Goal: Navigation & Orientation: Understand site structure

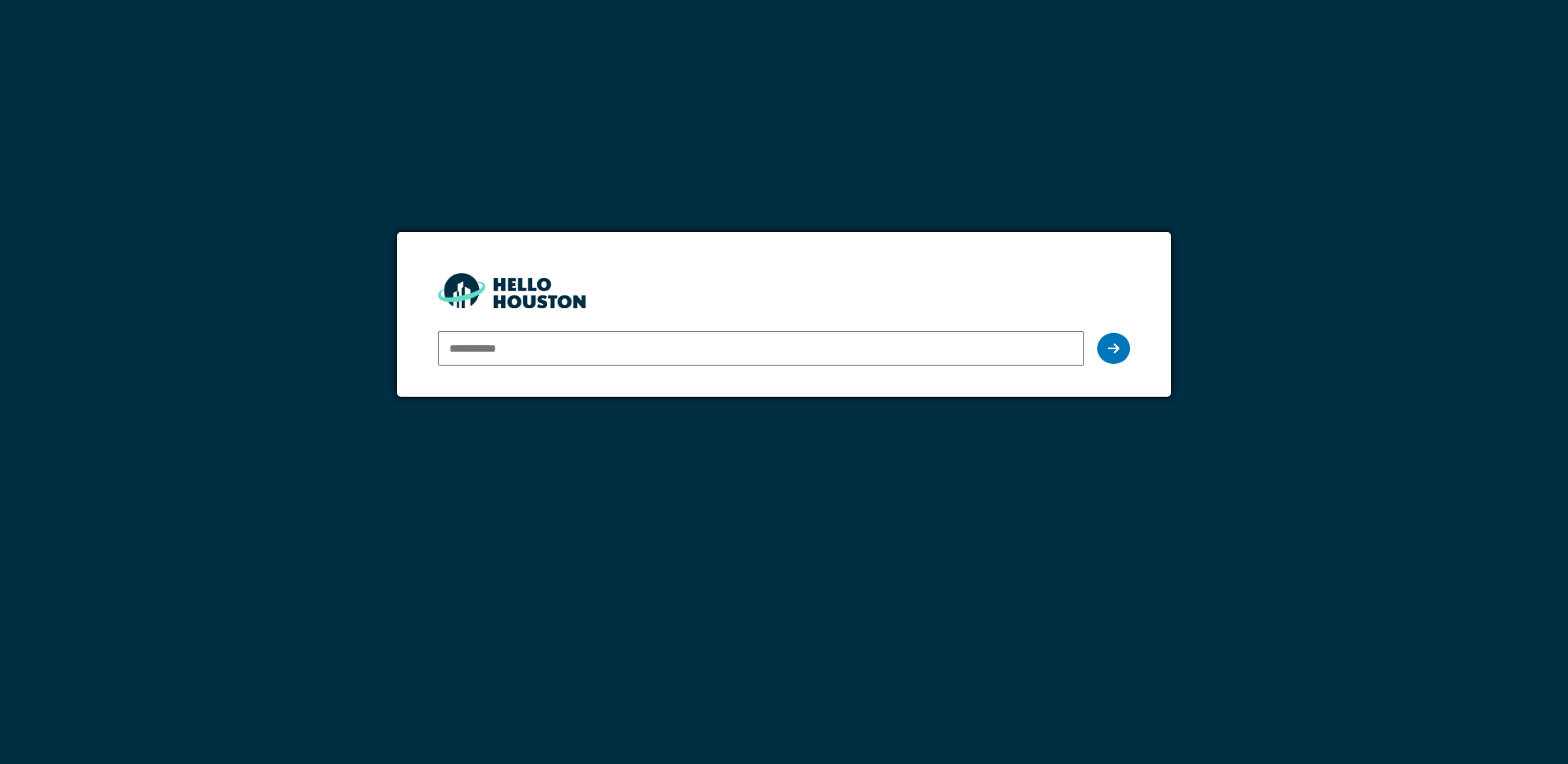
click at [476, 341] on input "email" at bounding box center [761, 348] width 645 height 34
type input "**********"
click at [1108, 352] on icon at bounding box center [1113, 348] width 11 height 13
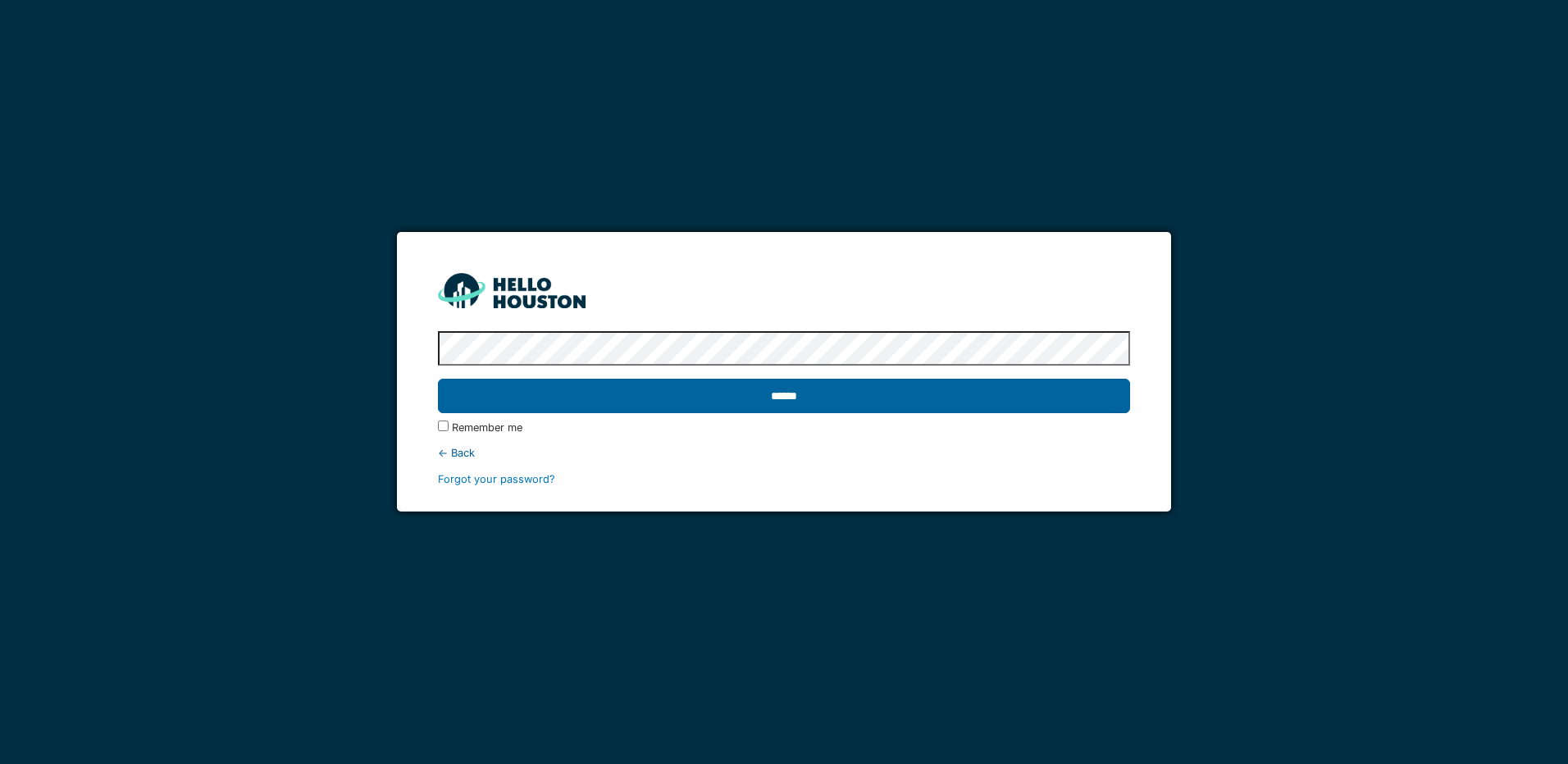
click at [816, 397] on input "******" at bounding box center [784, 396] width 691 height 34
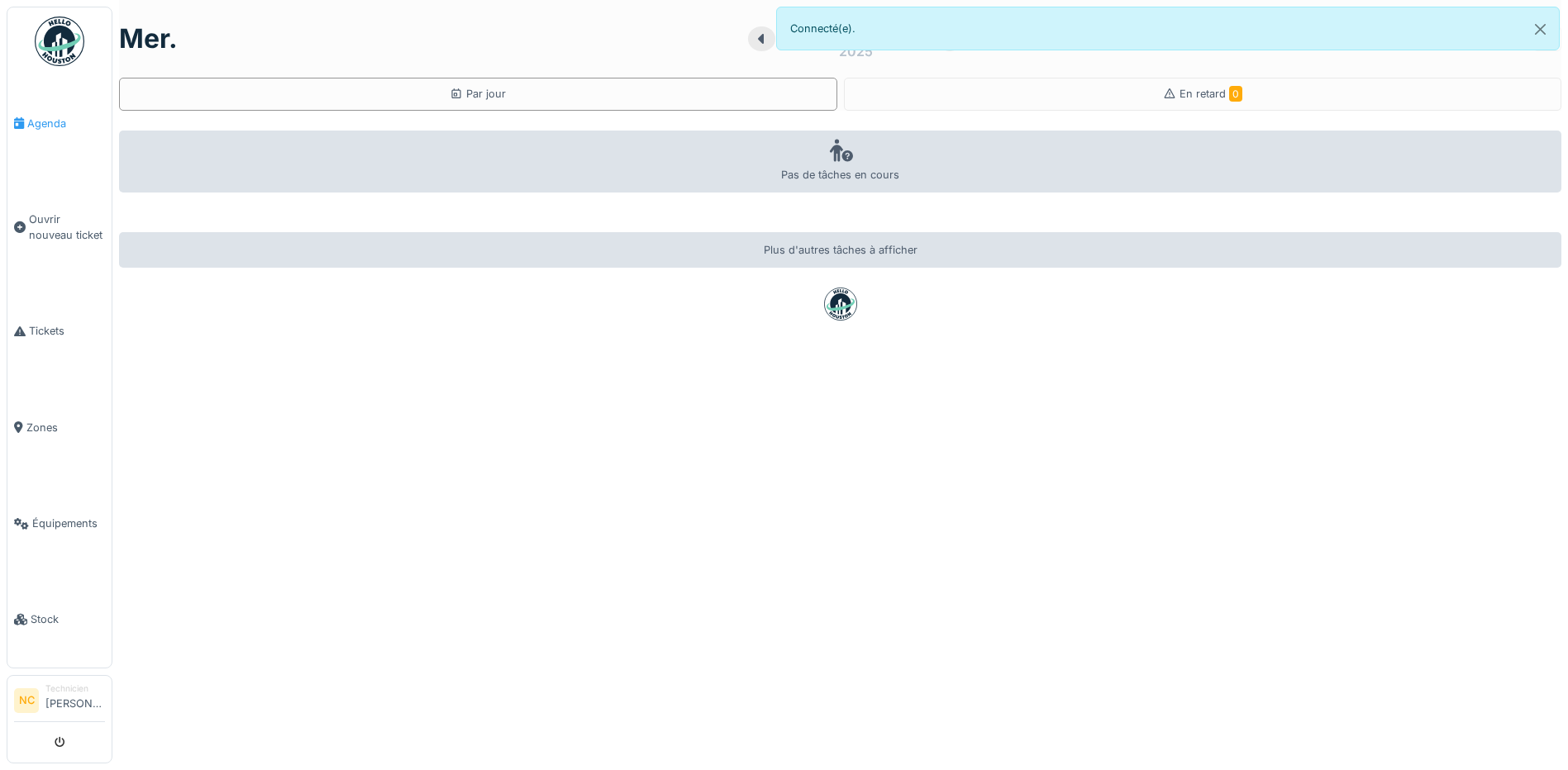
click at [50, 122] on span "Agenda" at bounding box center [66, 124] width 77 height 16
click at [48, 117] on span "Agenda" at bounding box center [66, 124] width 77 height 16
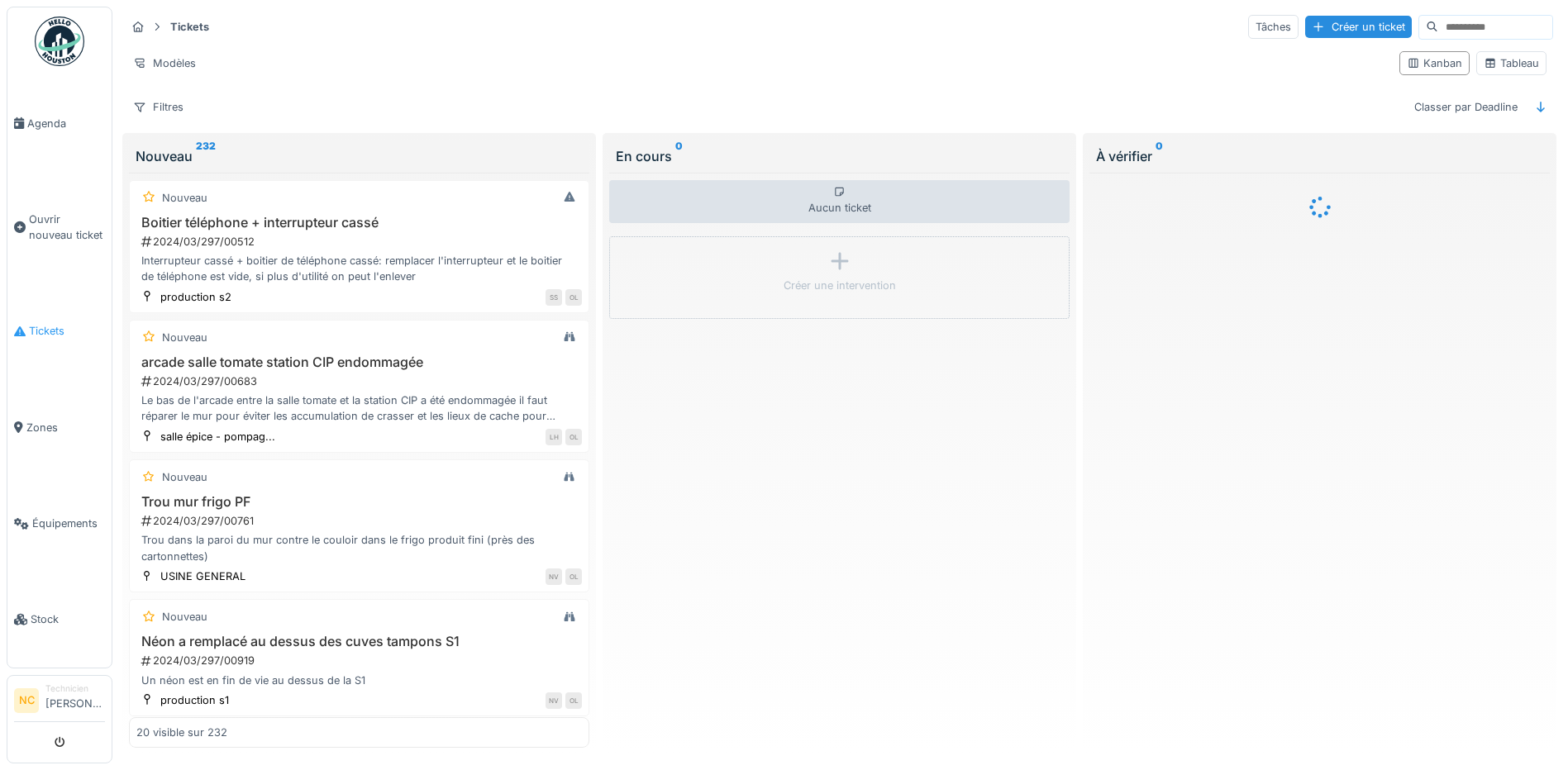
click at [48, 323] on span "Tickets" at bounding box center [66, 331] width 76 height 16
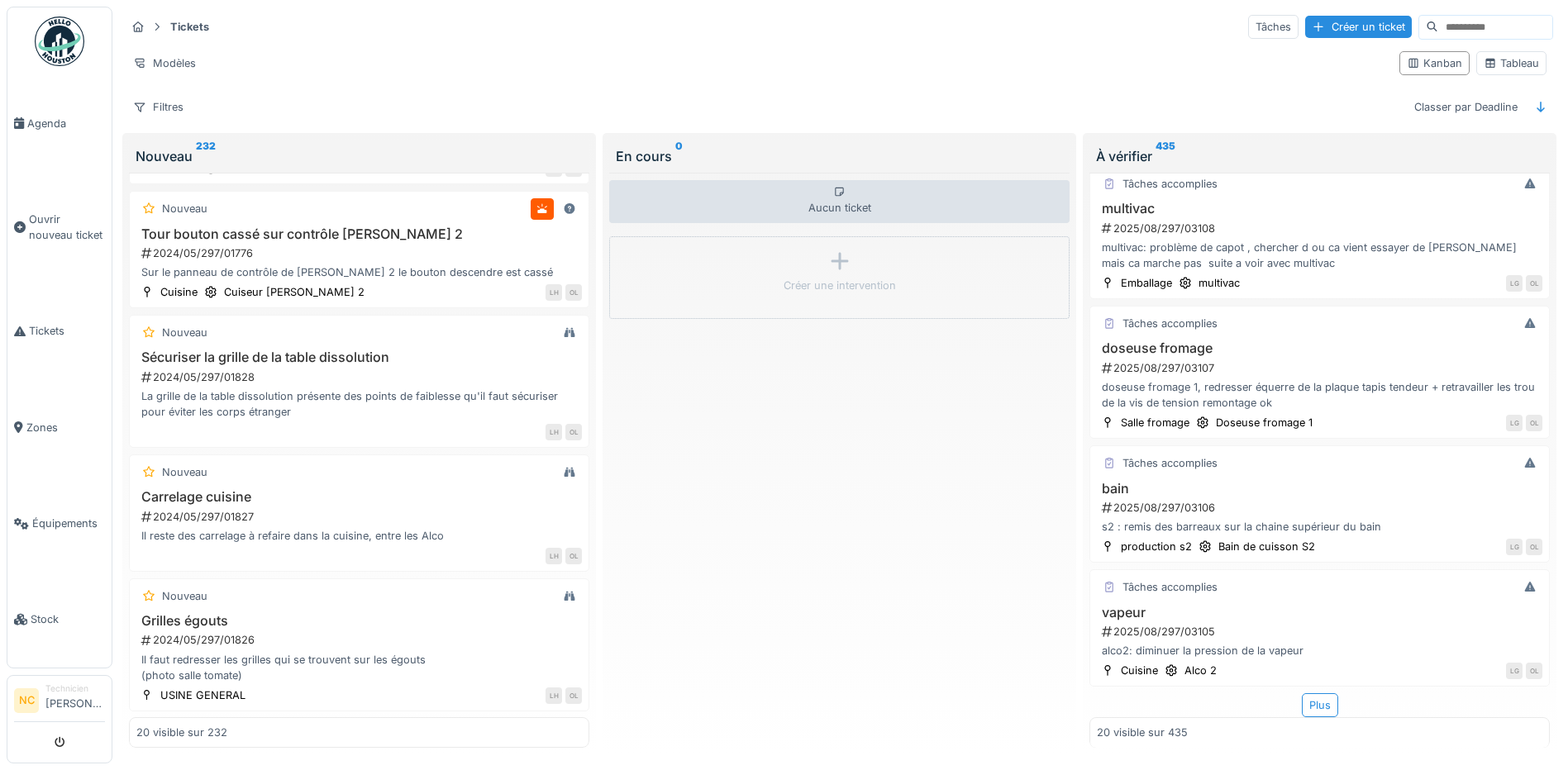
scroll to position [2147, 0]
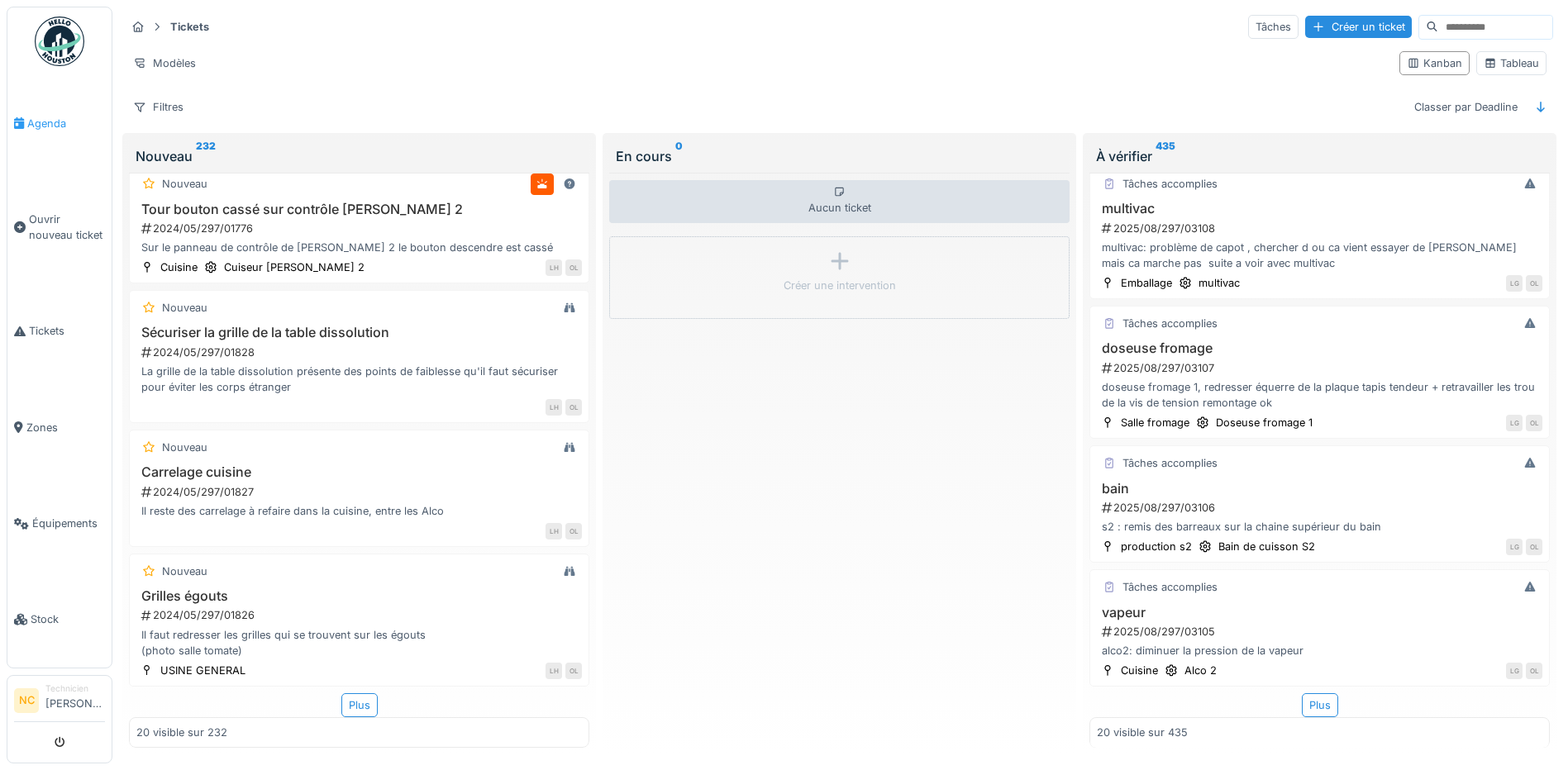
click at [52, 116] on span "Agenda" at bounding box center [66, 124] width 77 height 16
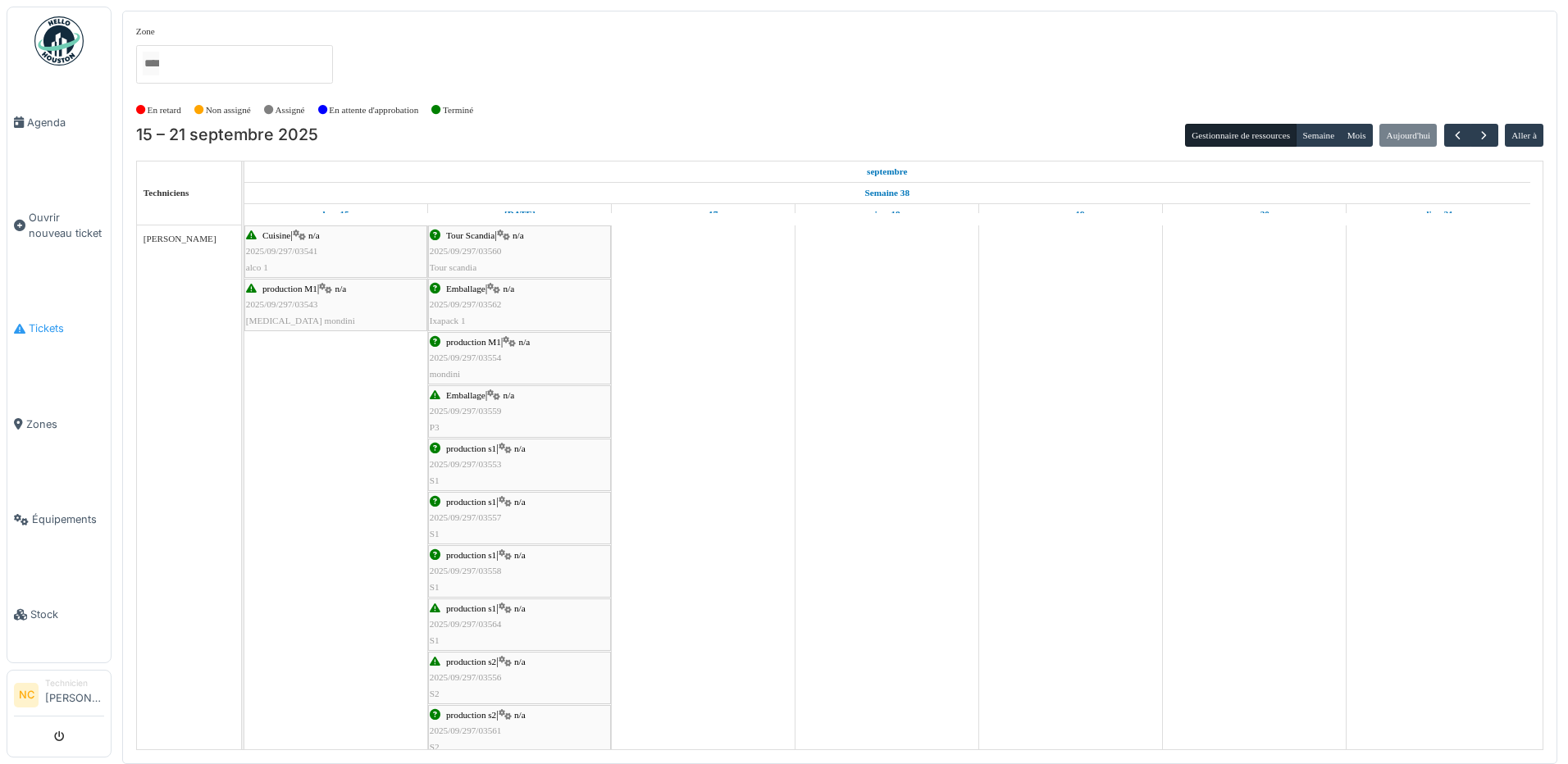
click at [42, 321] on span "Tickets" at bounding box center [65, 329] width 75 height 16
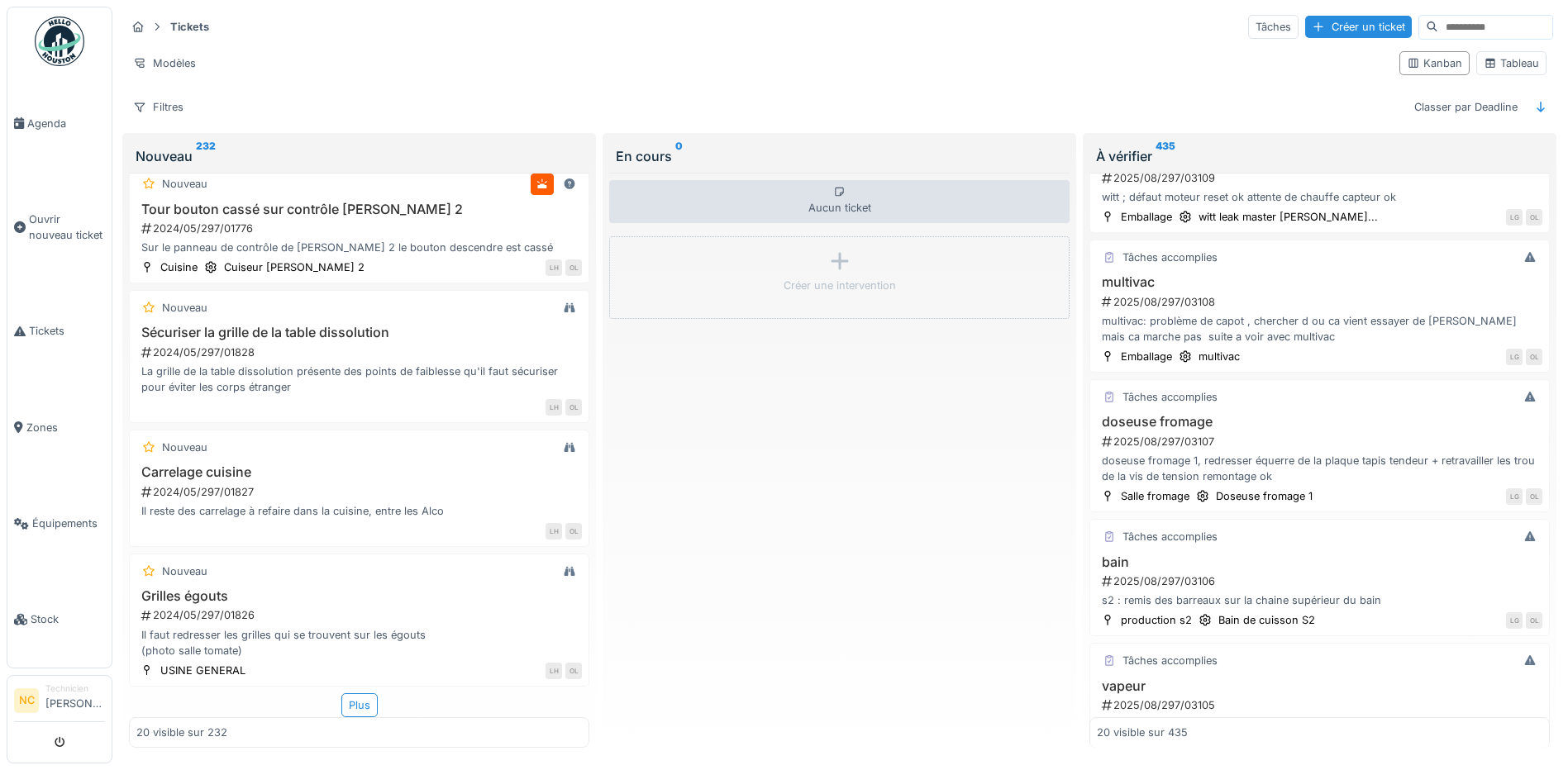
scroll to position [2079, 0]
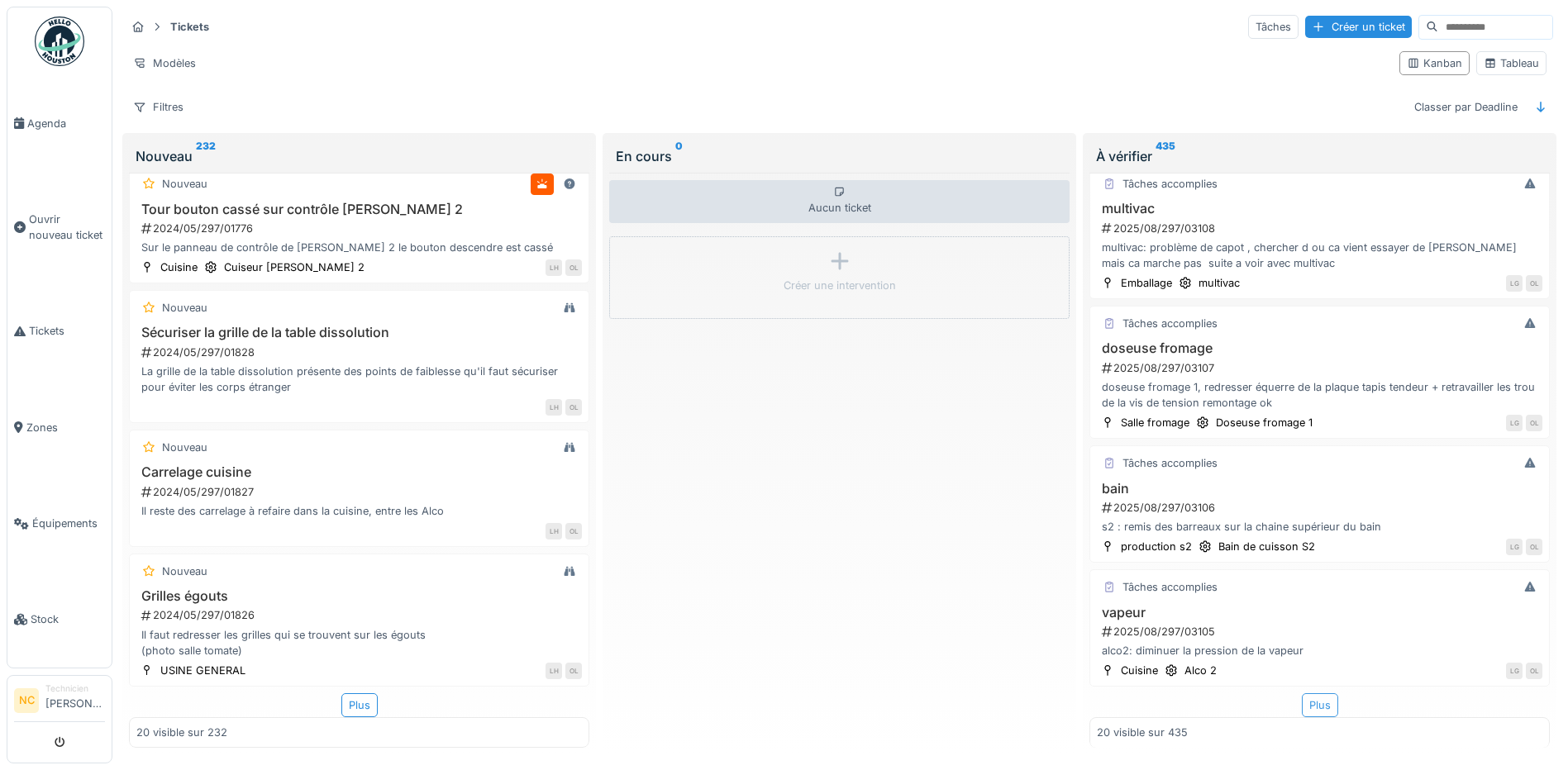
click at [1302, 695] on div "Plus" at bounding box center [1320, 705] width 37 height 24
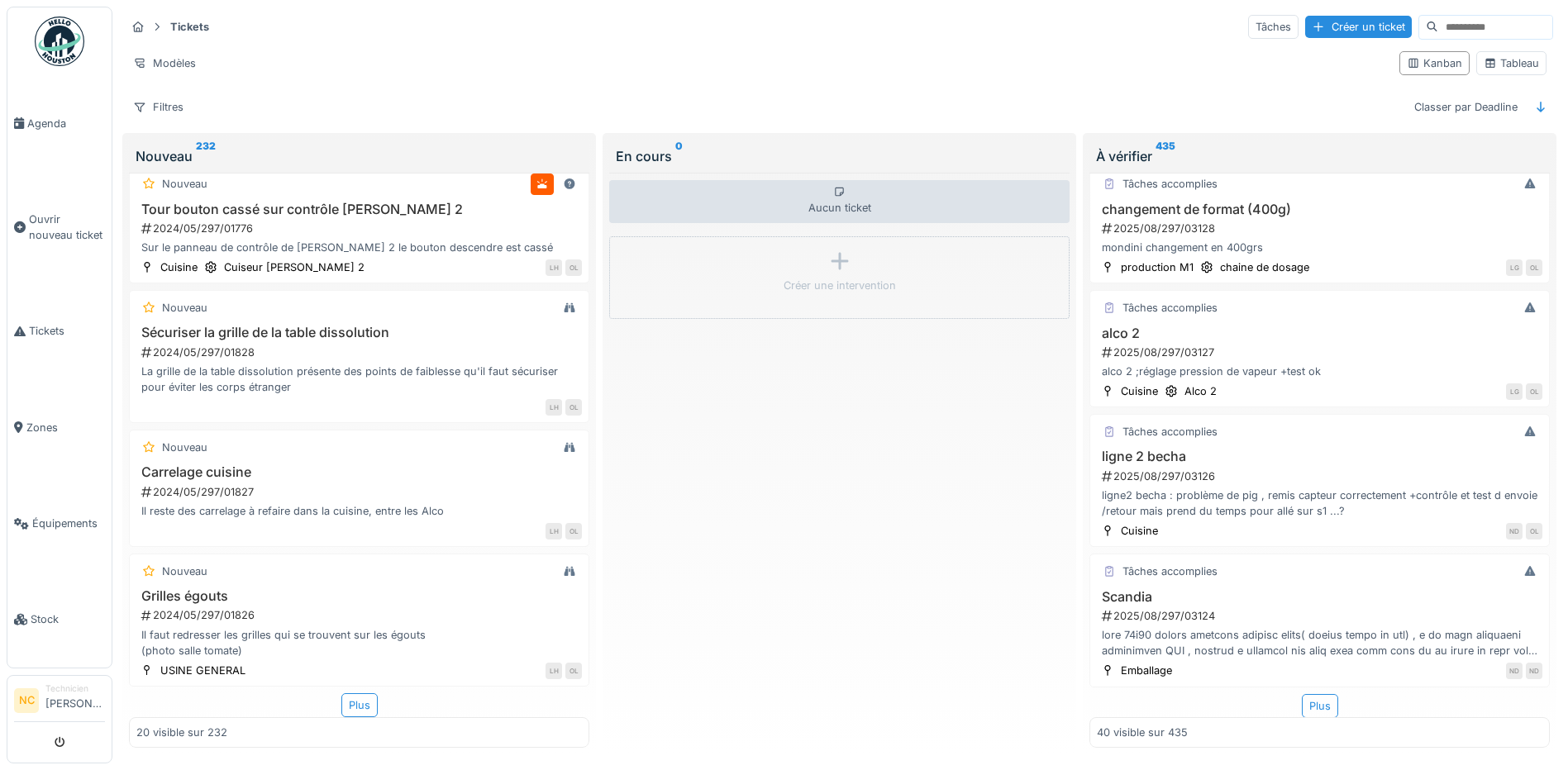
scroll to position [4685, 0]
click at [1309, 694] on div "Plus" at bounding box center [1320, 706] width 37 height 24
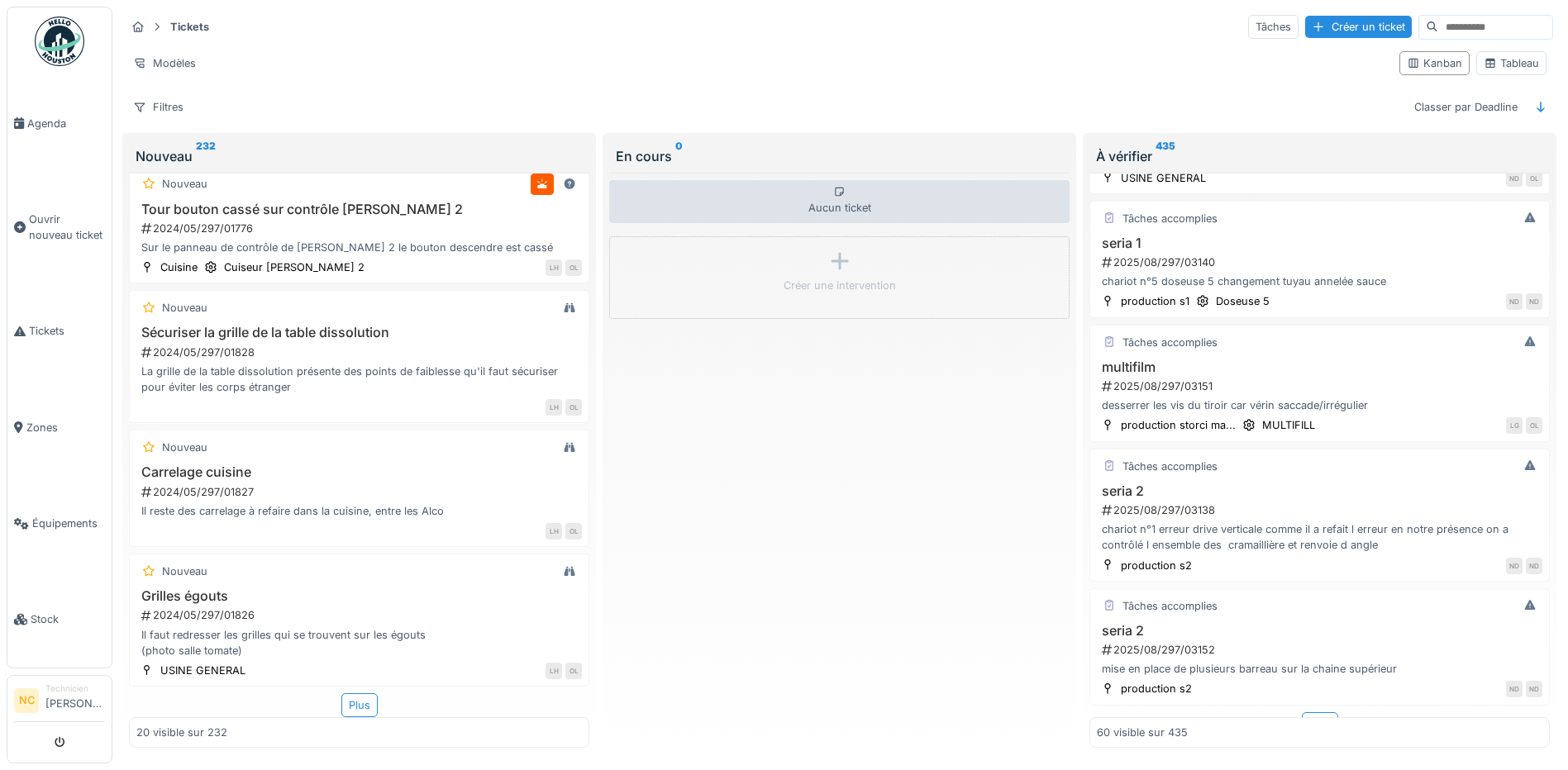
scroll to position [7210, 0]
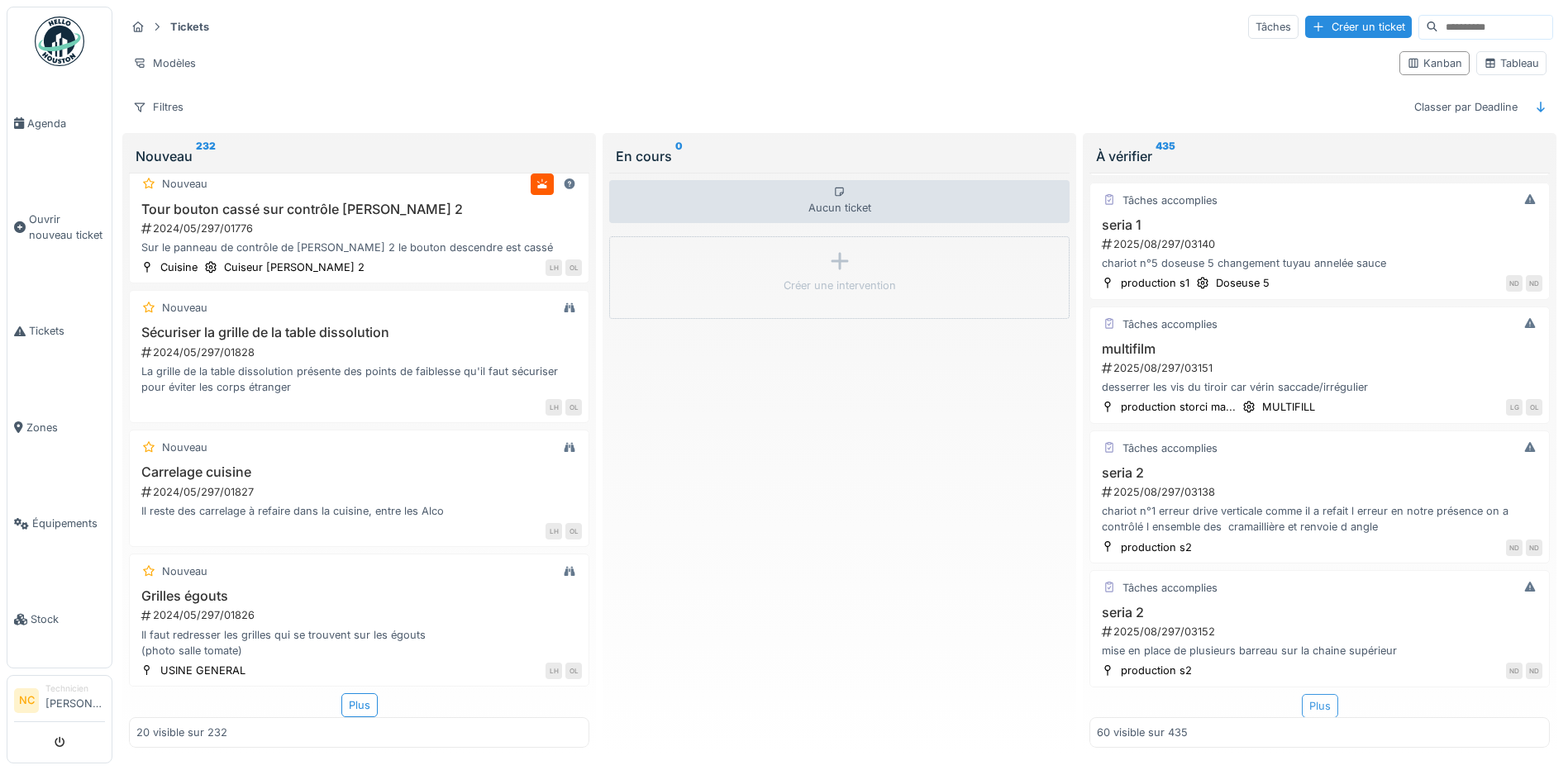
click at [1302, 699] on div "Plus" at bounding box center [1320, 706] width 37 height 24
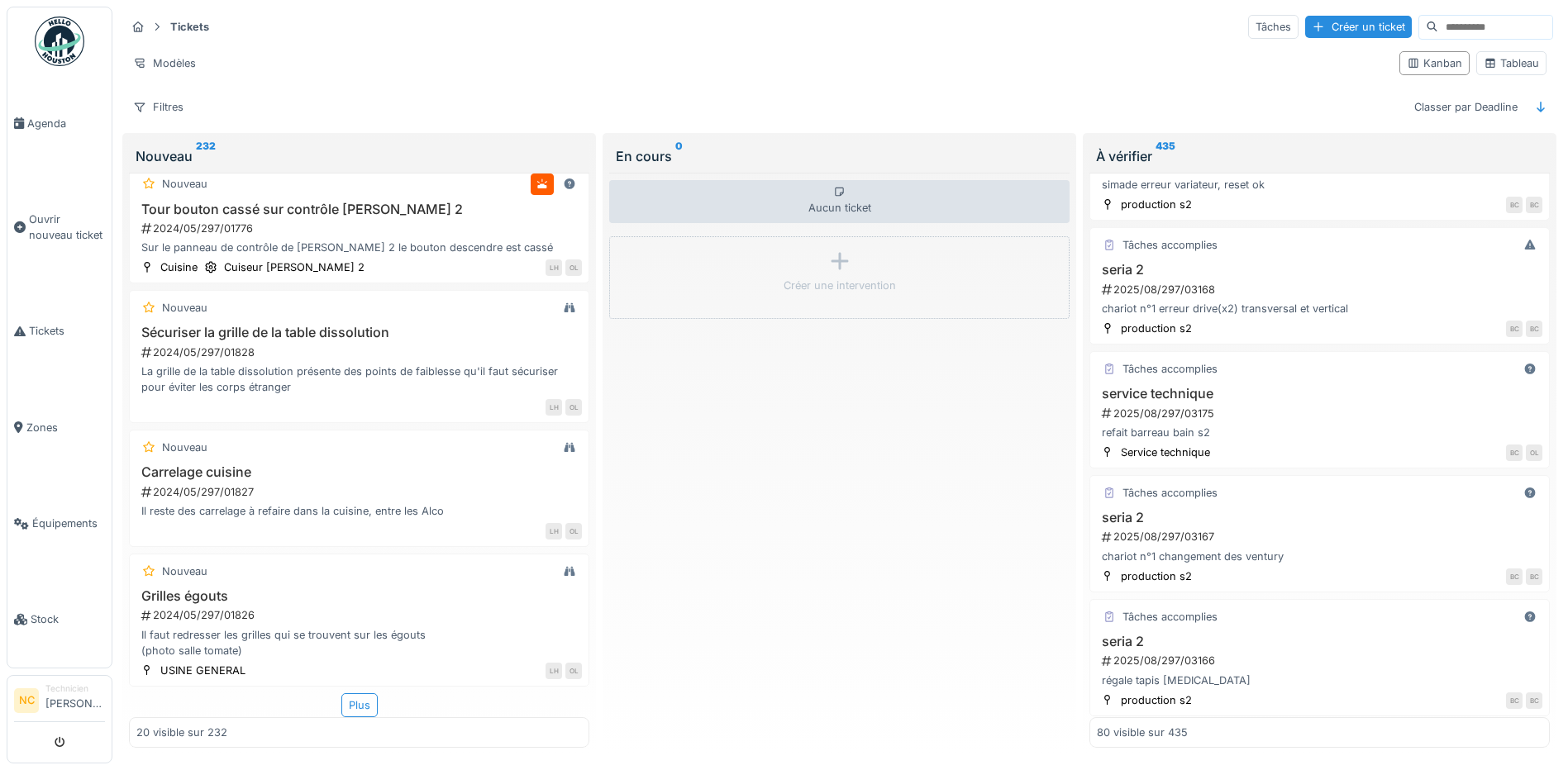
scroll to position [9719, 0]
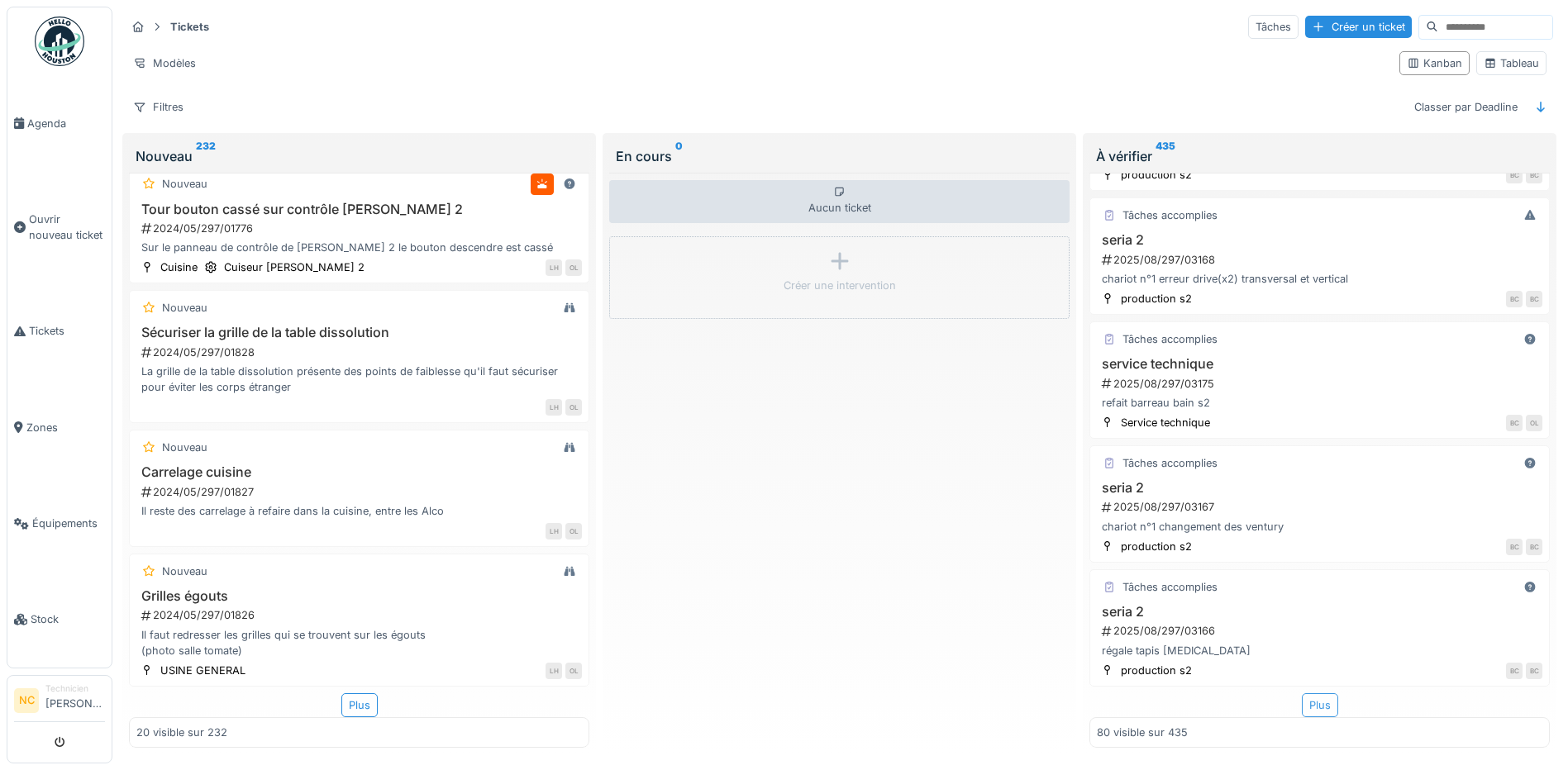
click at [1302, 696] on div "Plus" at bounding box center [1320, 705] width 37 height 24
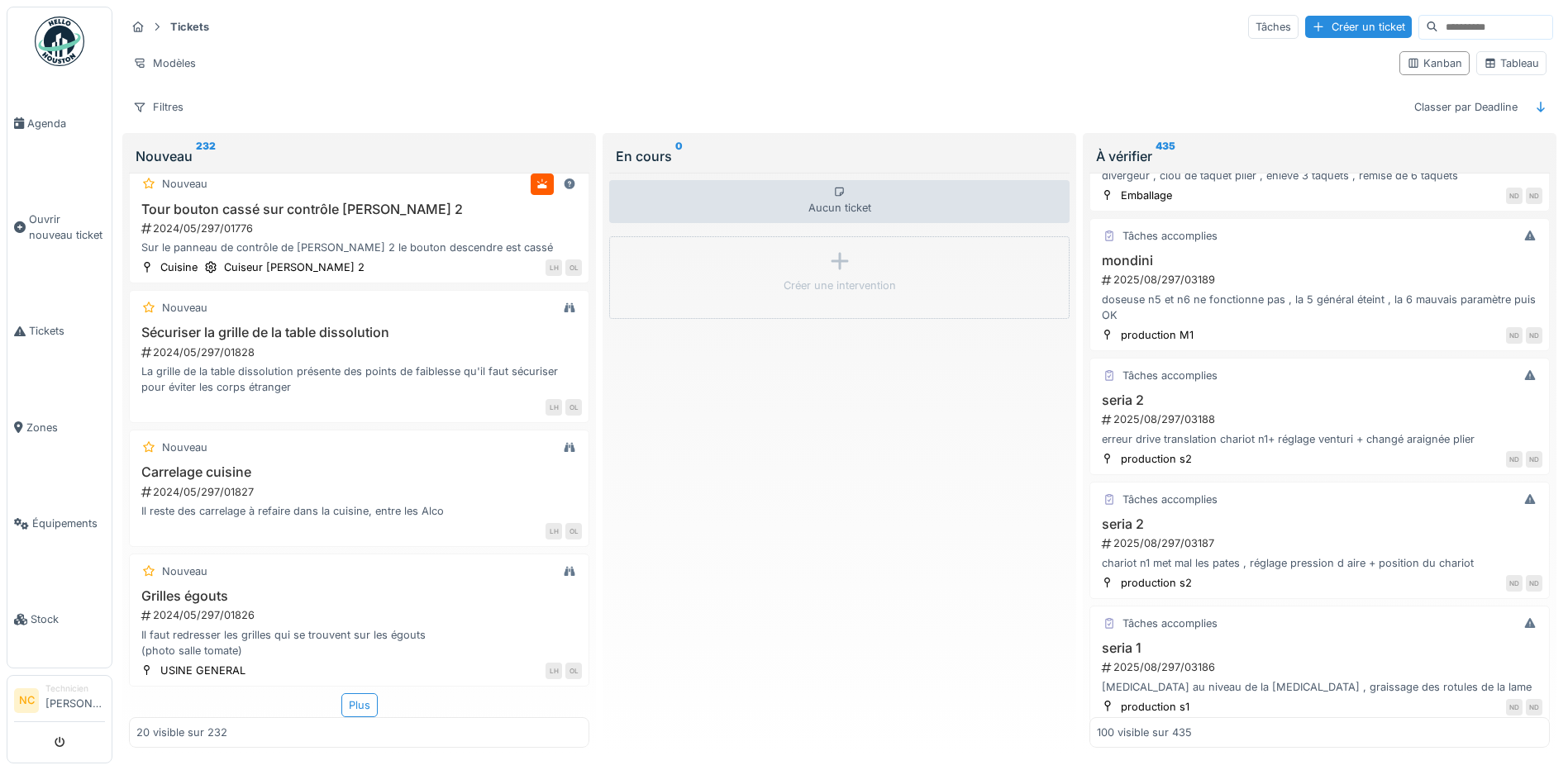
scroll to position [12213, 0]
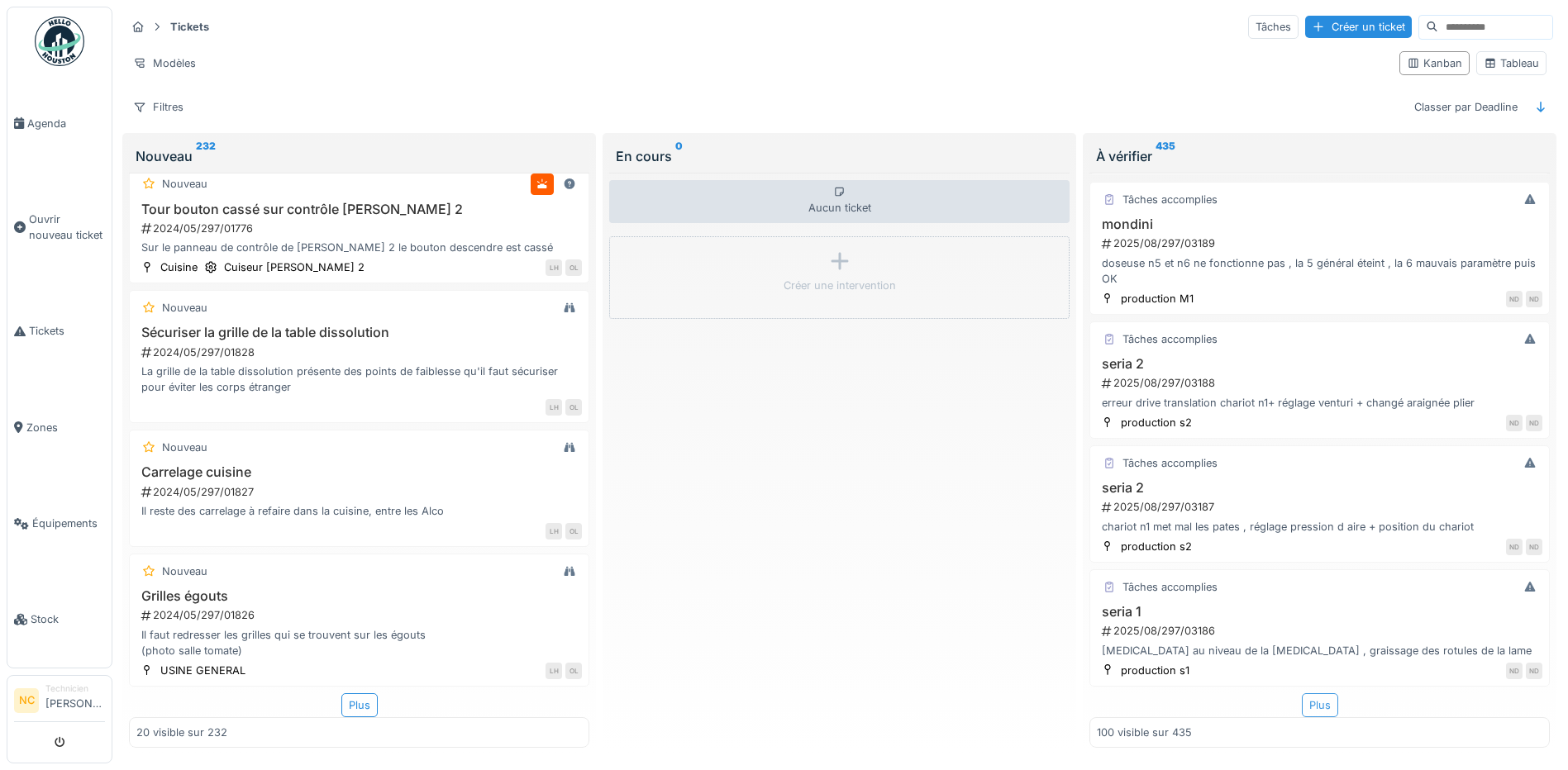
click at [1302, 693] on div "Plus" at bounding box center [1320, 705] width 37 height 24
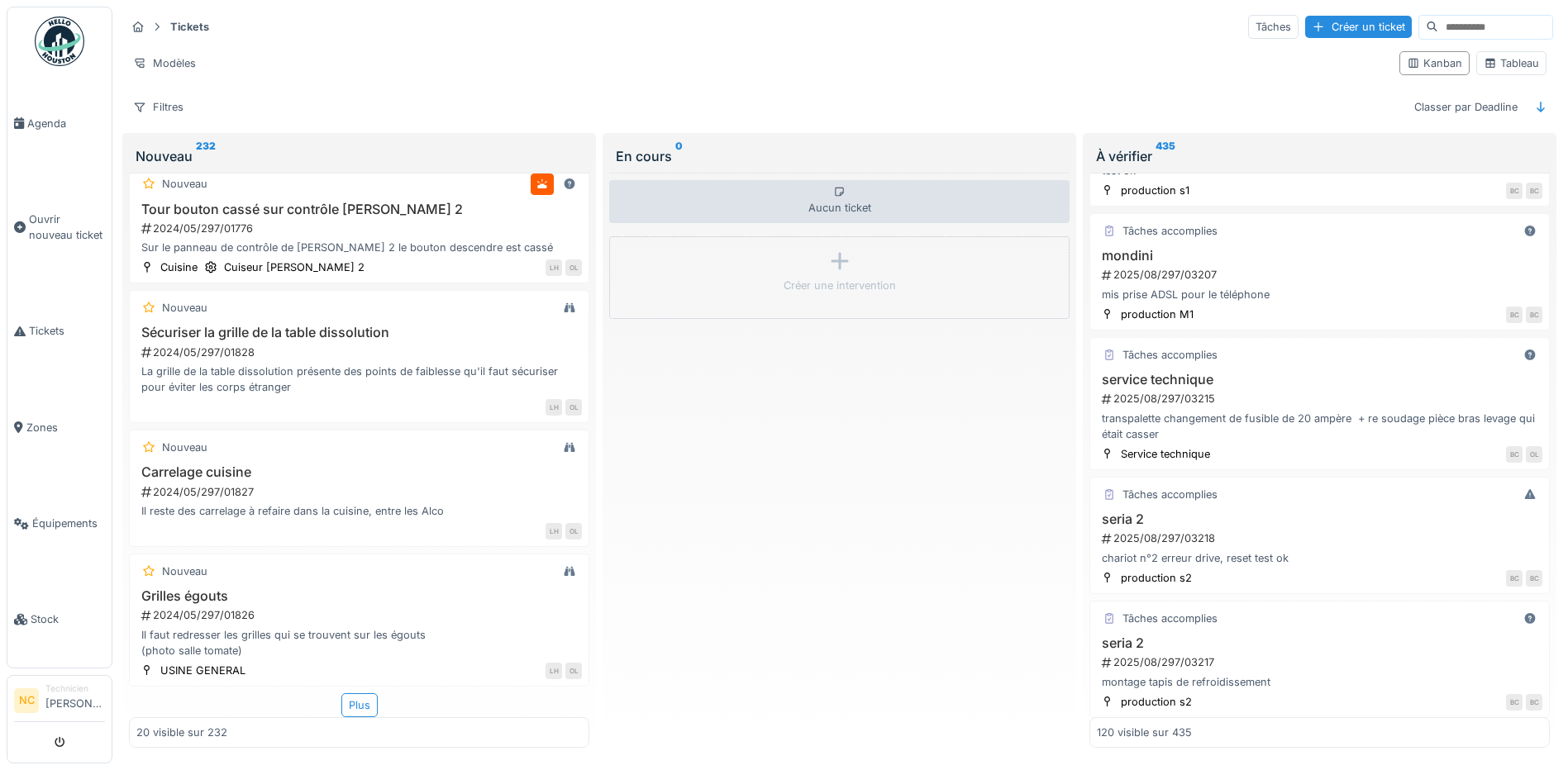
scroll to position [14802, 0]
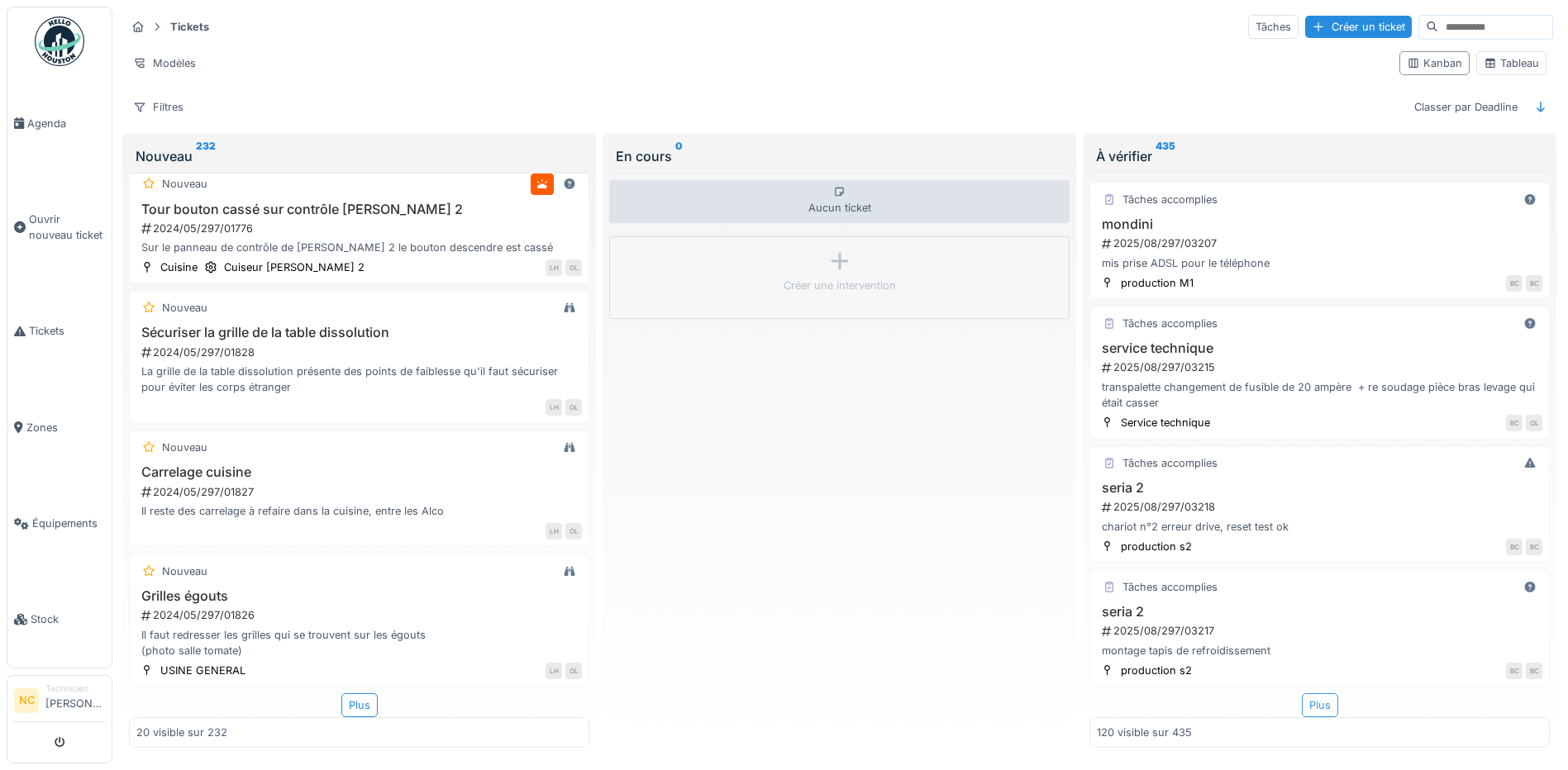
click at [1304, 698] on div "Plus" at bounding box center [1320, 705] width 37 height 24
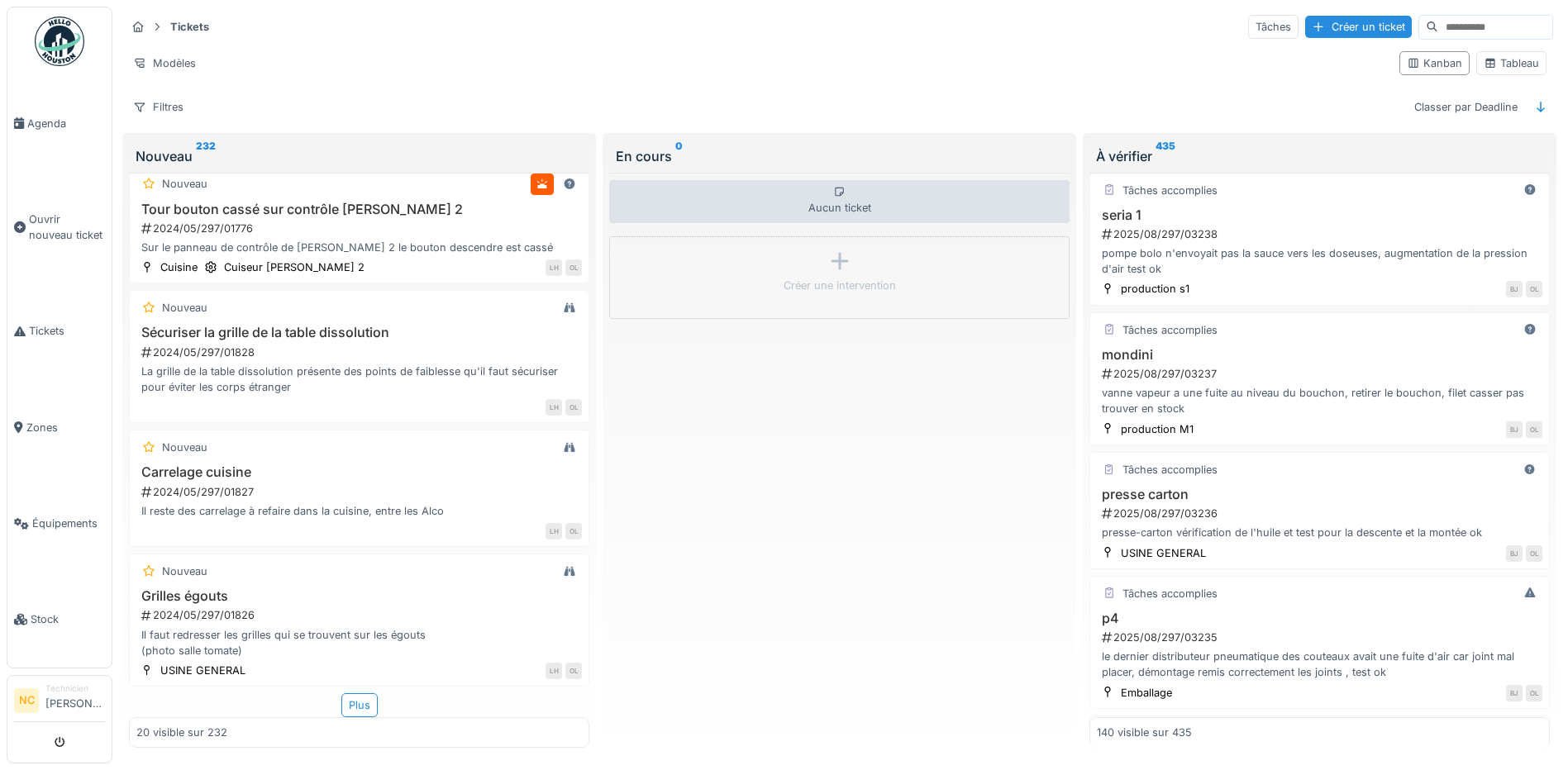
scroll to position [16191, 0]
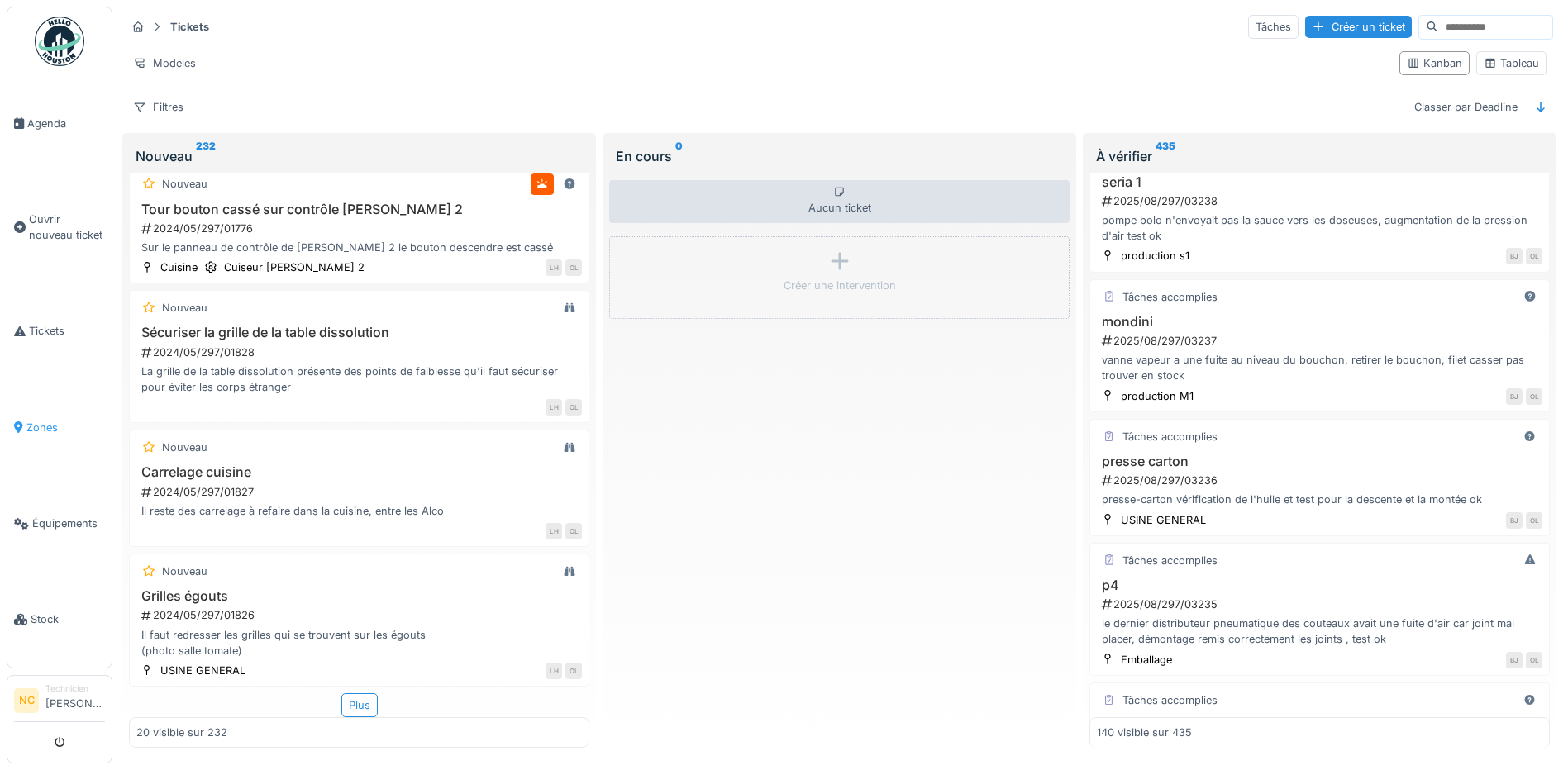
click at [45, 420] on span "Zones" at bounding box center [66, 428] width 78 height 16
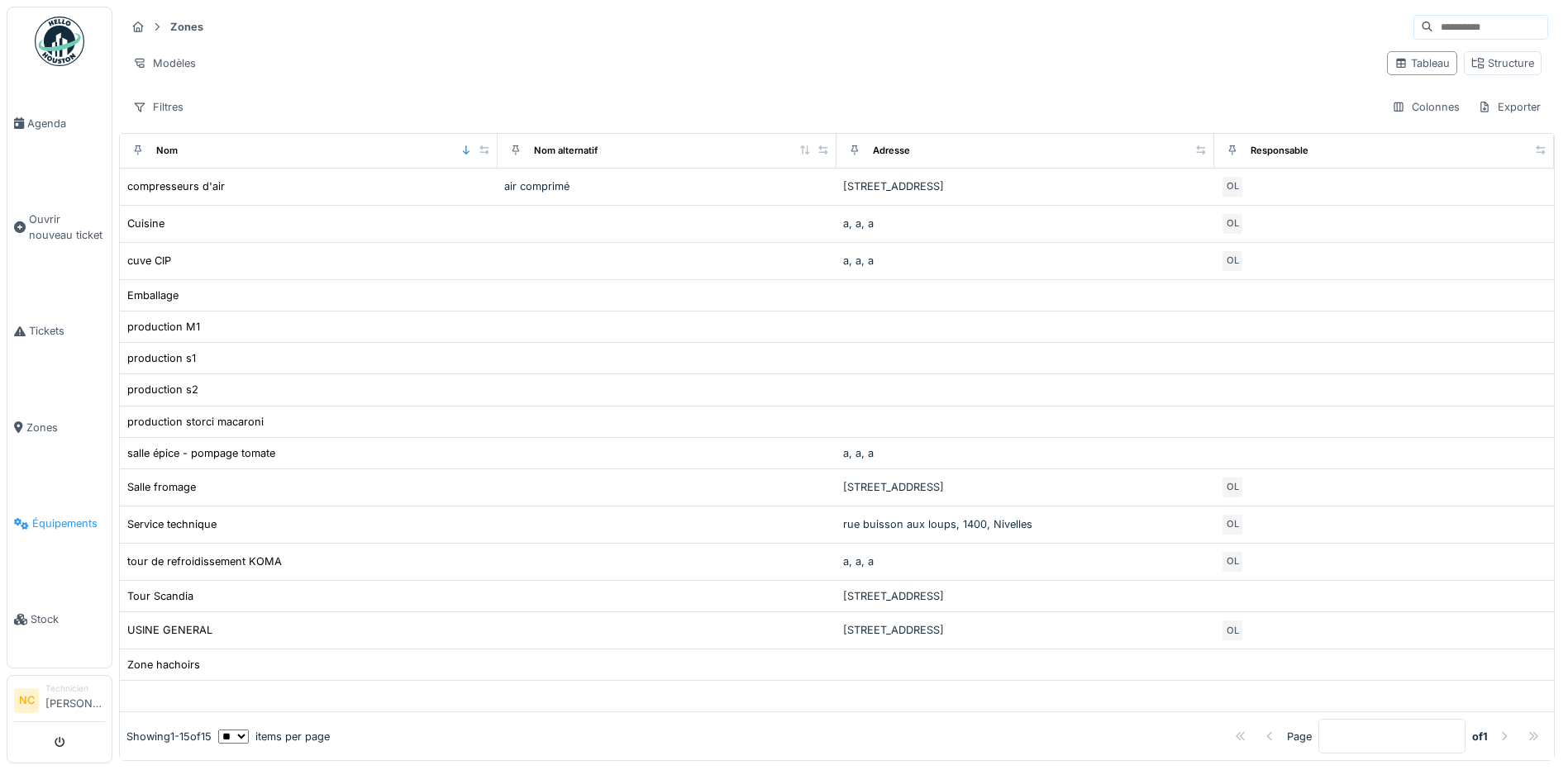
click at [66, 515] on span "Équipements" at bounding box center [69, 523] width 73 height 16
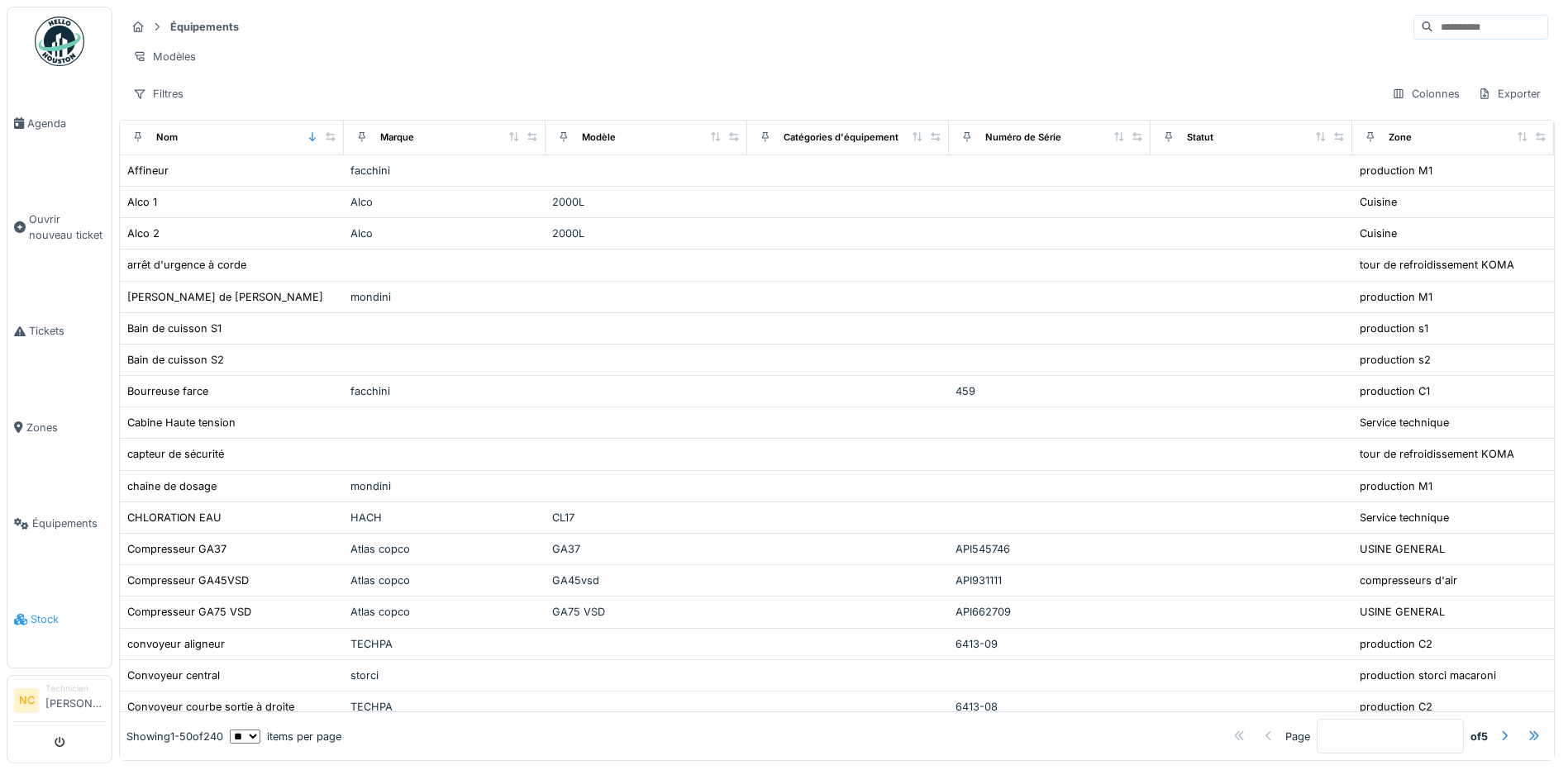
click at [51, 612] on span "Stock" at bounding box center [68, 620] width 75 height 16
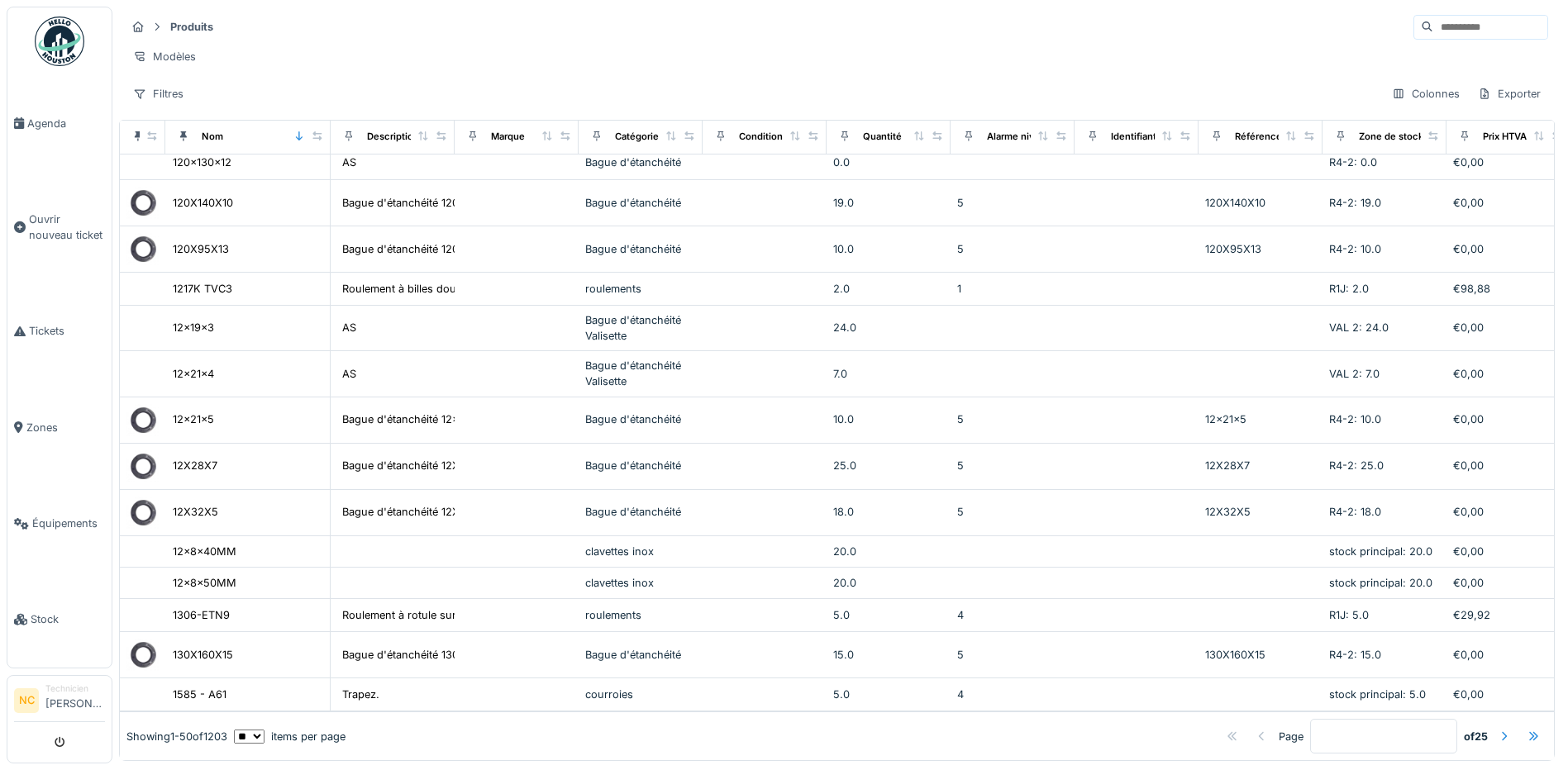
scroll to position [1435, 0]
